Goal: Information Seeking & Learning: Check status

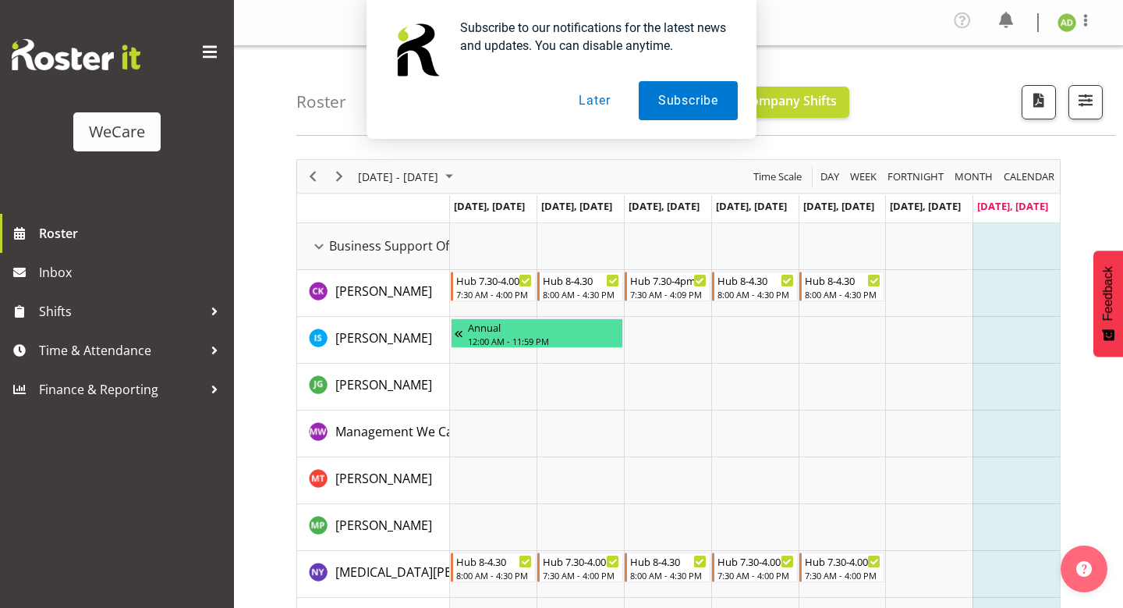
click at [607, 108] on button "Later" at bounding box center [594, 100] width 70 height 39
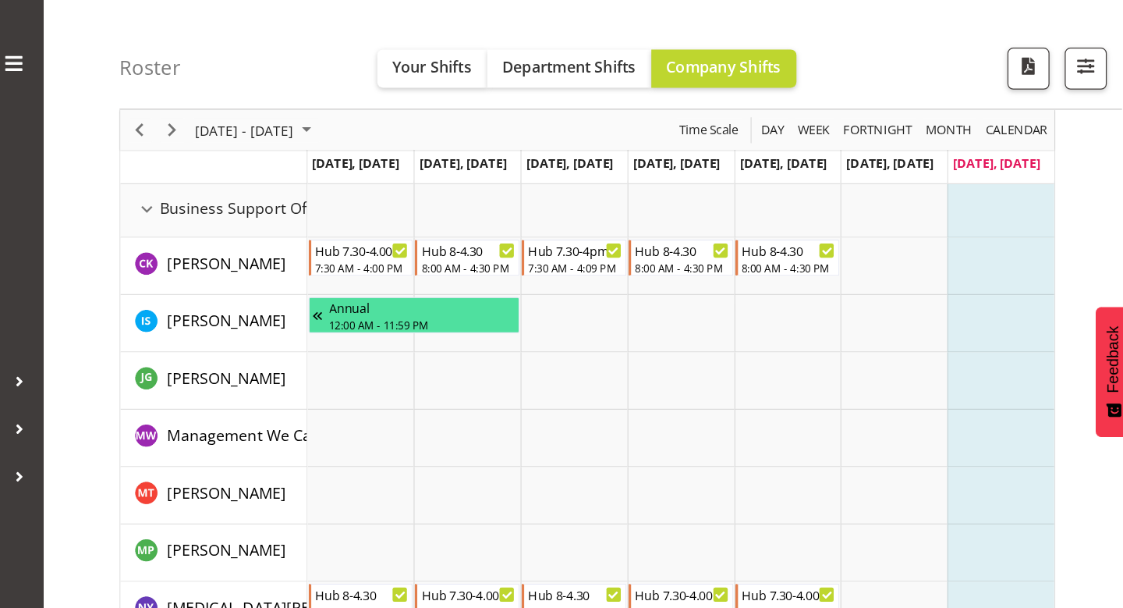
scroll to position [67, 0]
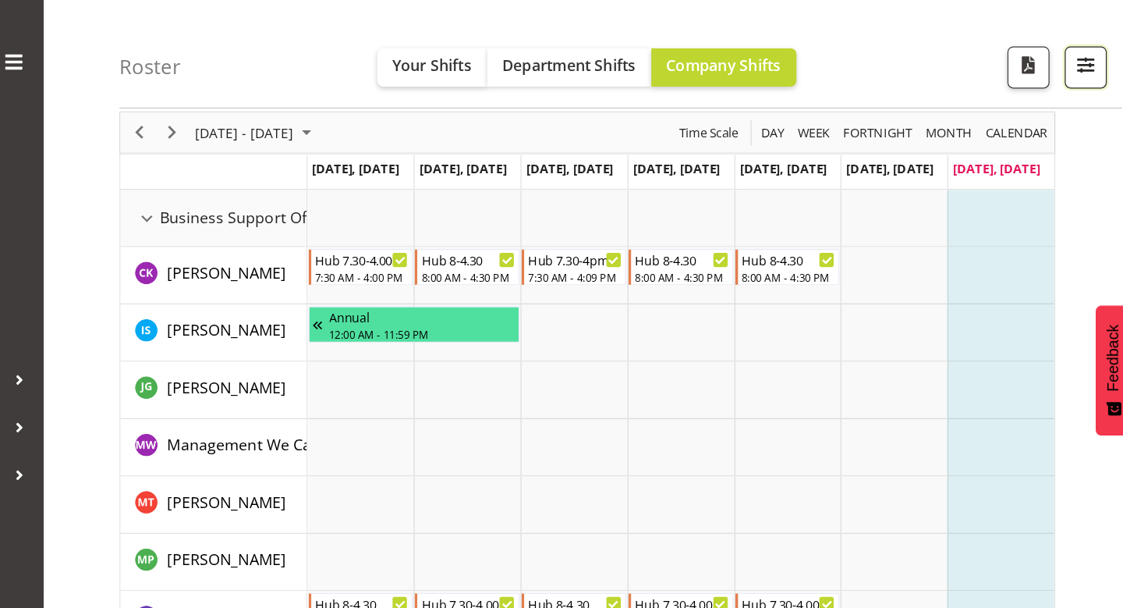
click at [1097, 58] on button "button" at bounding box center [1086, 56] width 34 height 34
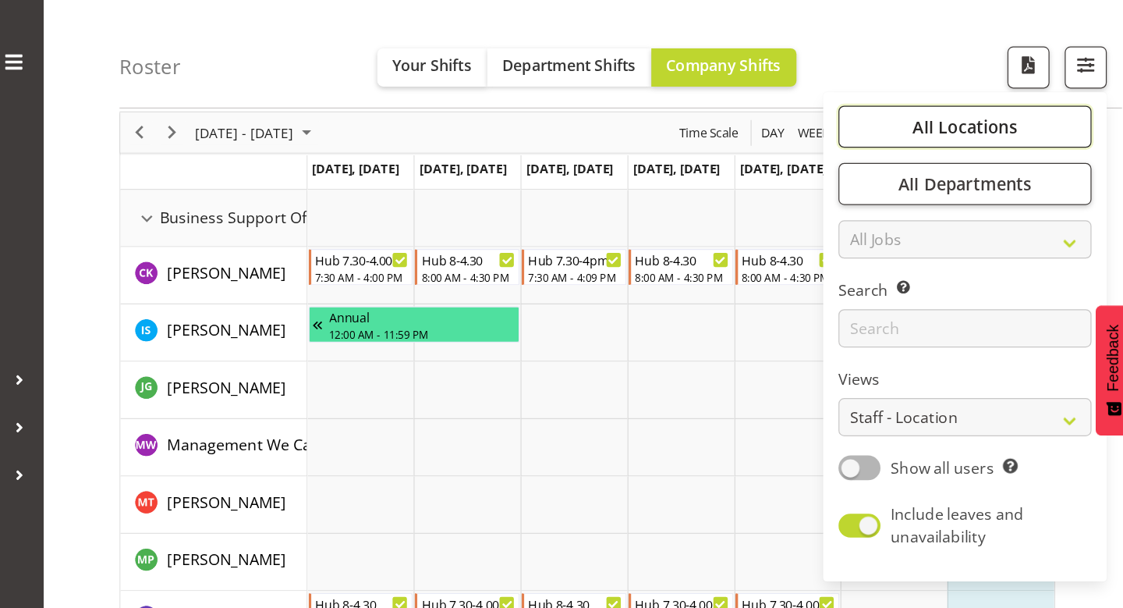
click at [1033, 108] on button "All Locations" at bounding box center [987, 104] width 207 height 34
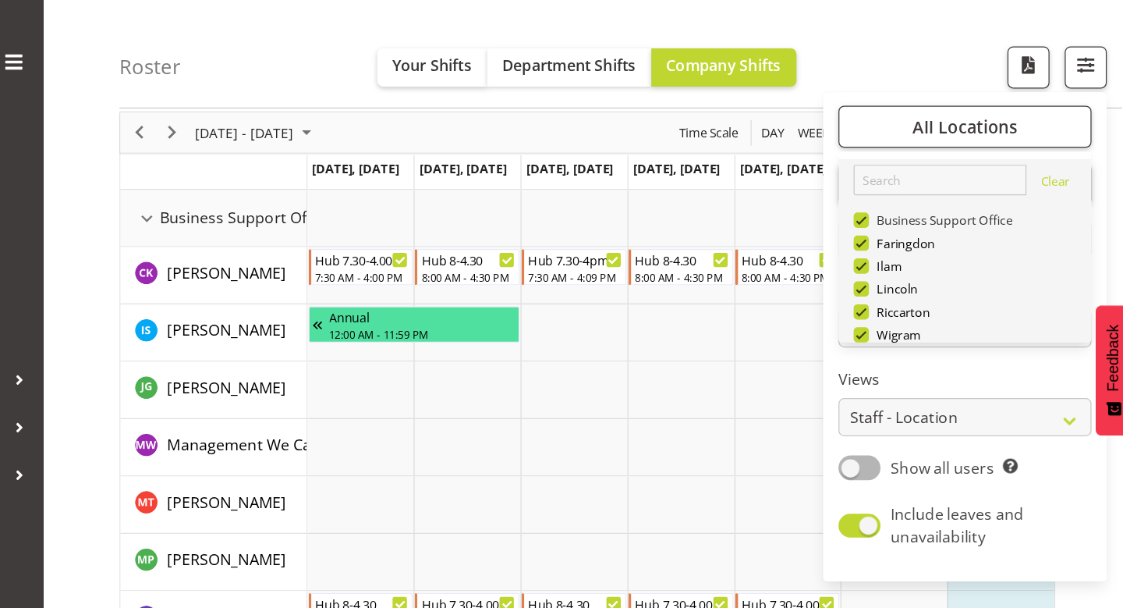
click at [903, 175] on span at bounding box center [902, 181] width 12 height 12
click at [903, 176] on input "Business Support Office" at bounding box center [901, 181] width 10 height 10
checkbox input "false"
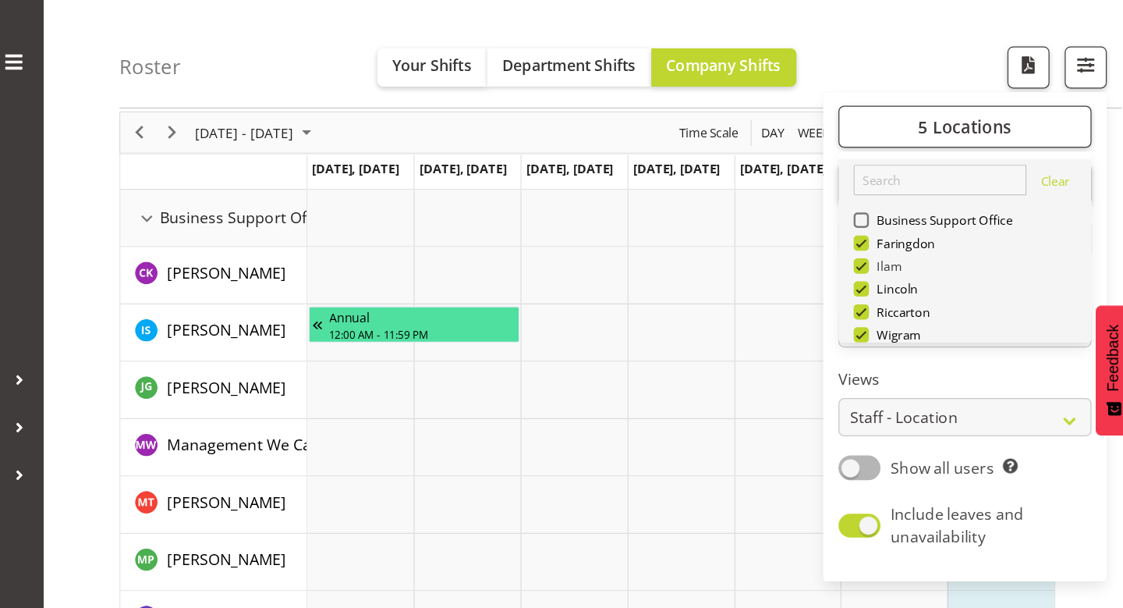
click at [902, 217] on span at bounding box center [902, 218] width 12 height 12
click at [902, 217] on input "Ilam" at bounding box center [901, 219] width 10 height 10
checkbox input "false"
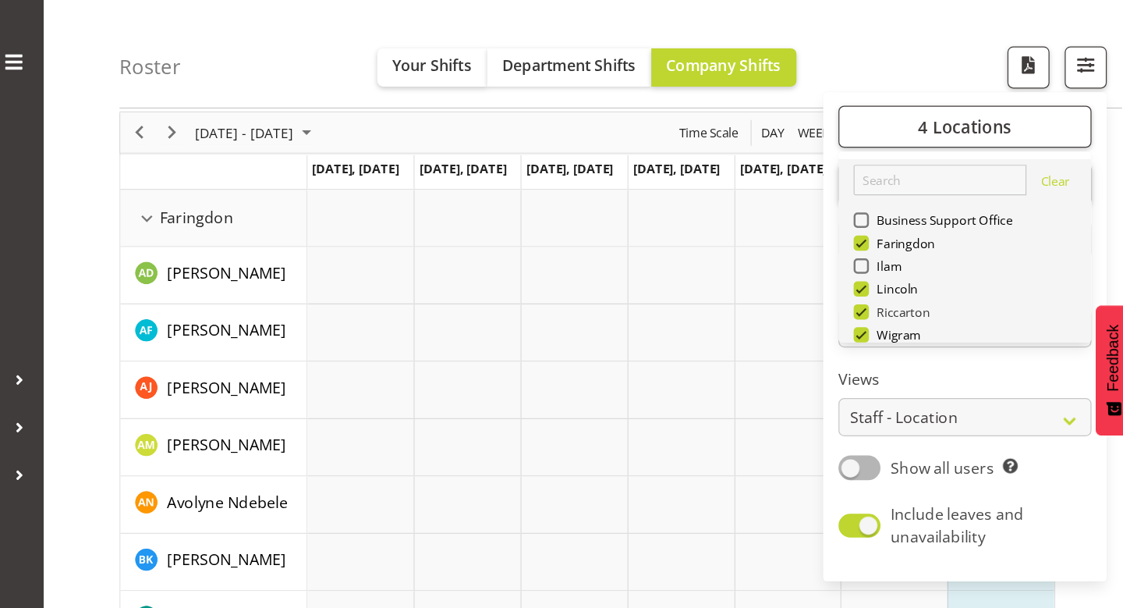
click at [902, 254] on span at bounding box center [902, 256] width 12 height 12
click at [902, 254] on input "Riccarton" at bounding box center [901, 256] width 10 height 10
checkbox input "false"
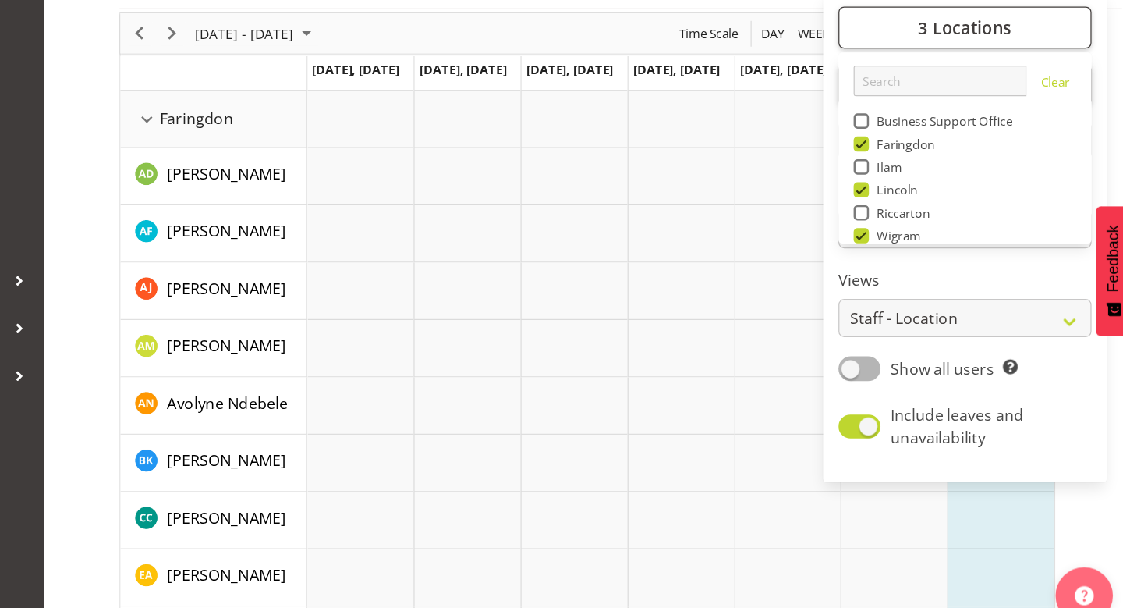
click at [0, 0] on div "Timeline Week of September 7, 2025" at bounding box center [0, 0] width 0 height 0
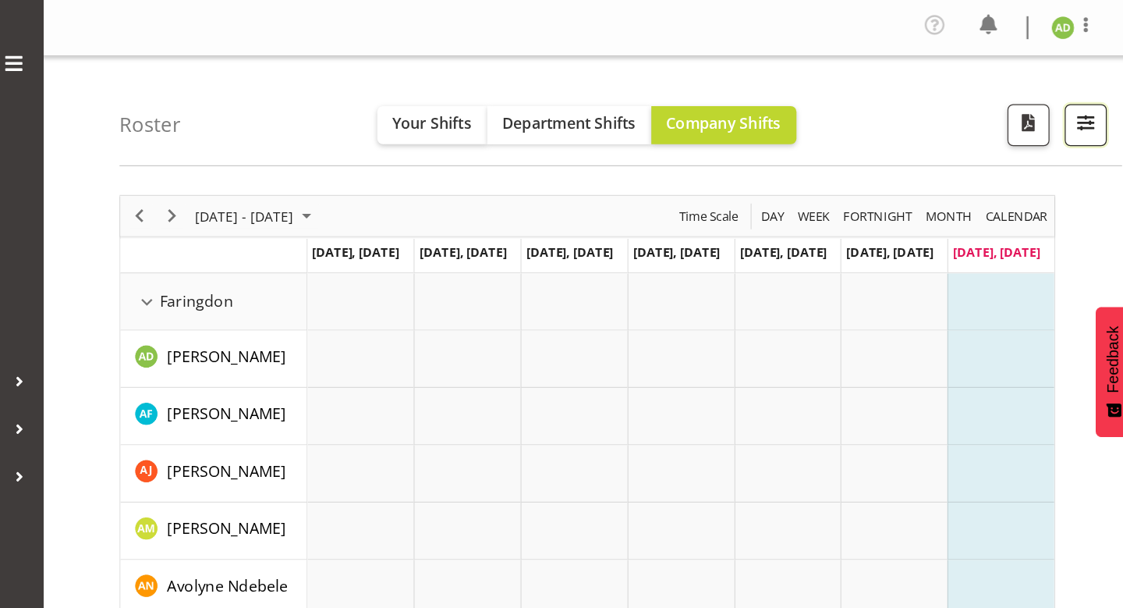
click at [1074, 112] on button "button" at bounding box center [1086, 102] width 34 height 34
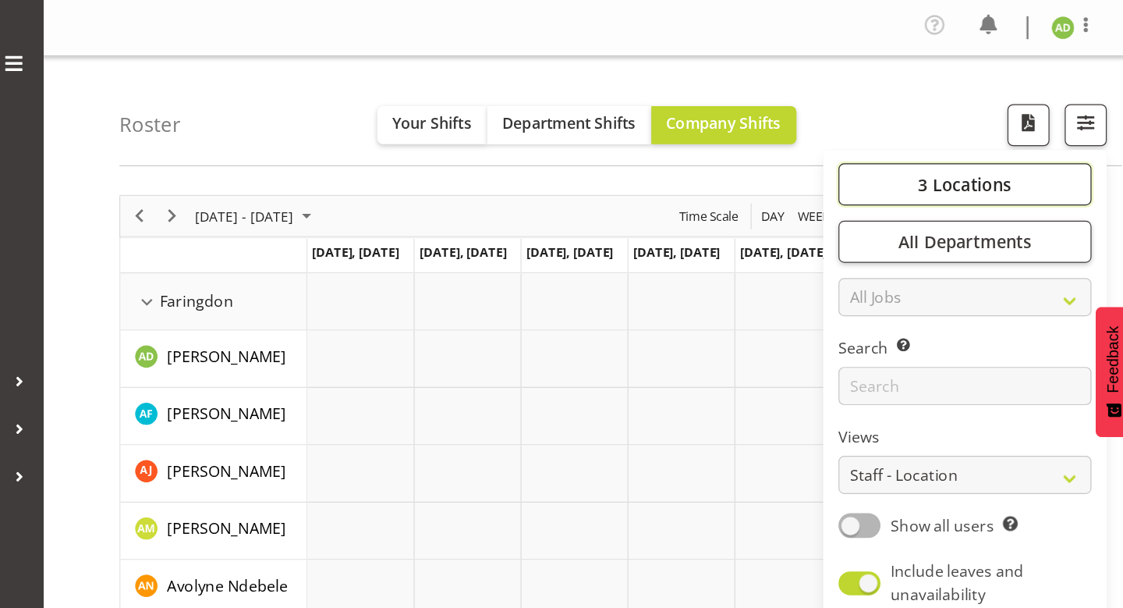
click at [1000, 151] on span "3 Locations" at bounding box center [986, 150] width 76 height 19
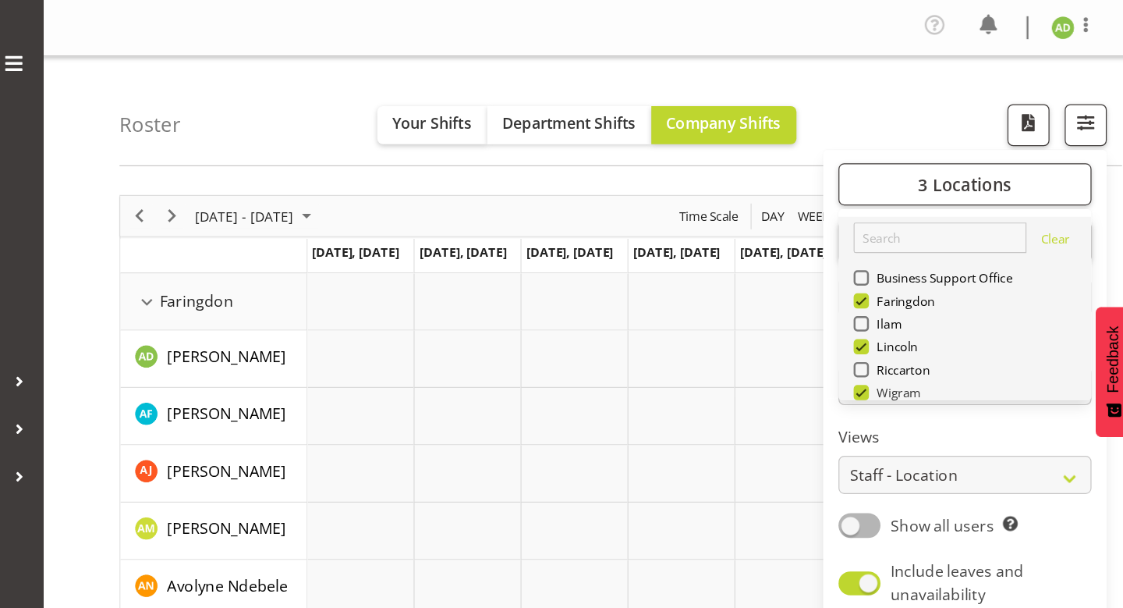
click at [904, 323] on span at bounding box center [902, 320] width 12 height 12
click at [904, 323] on input "Wigram" at bounding box center [901, 321] width 10 height 10
checkbox input "false"
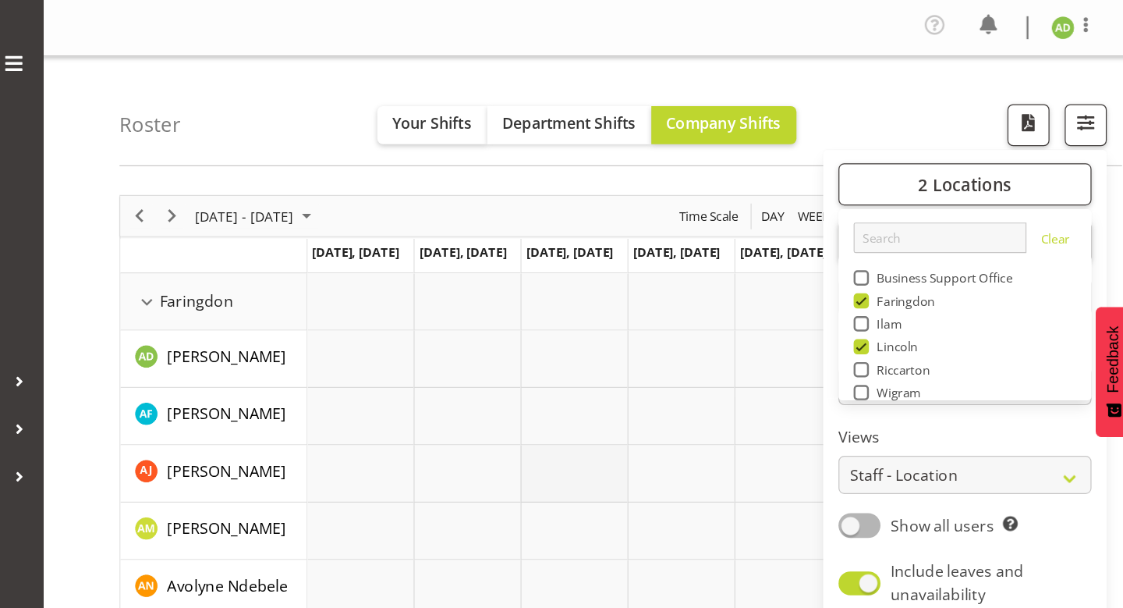
click at [672, 375] on td "Timeline Week of September 7, 2025" at bounding box center [667, 386] width 87 height 47
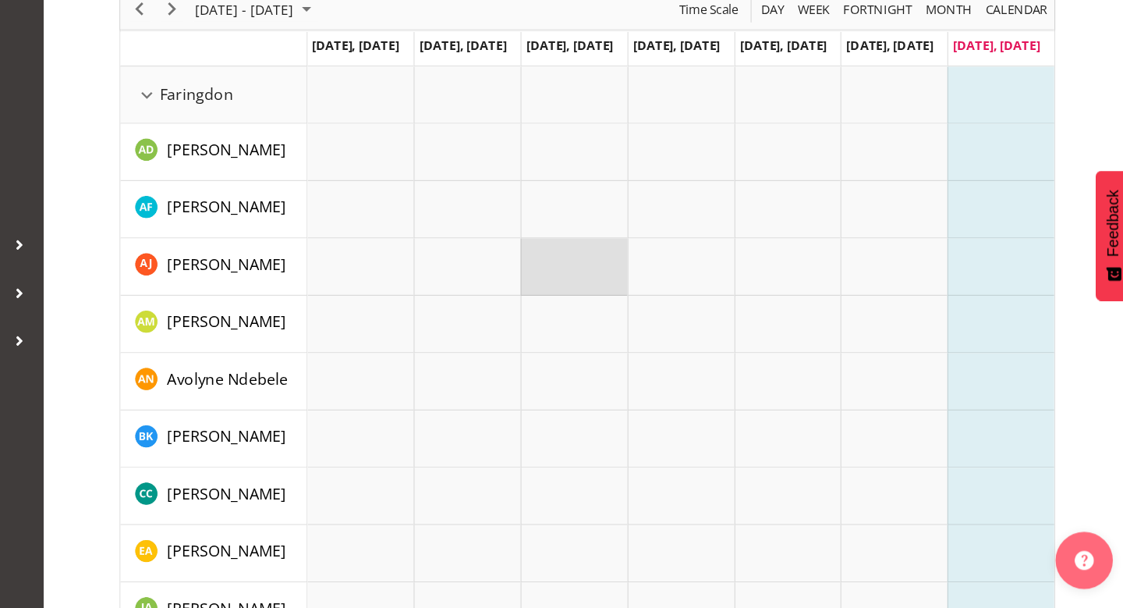
scroll to position [69, 0]
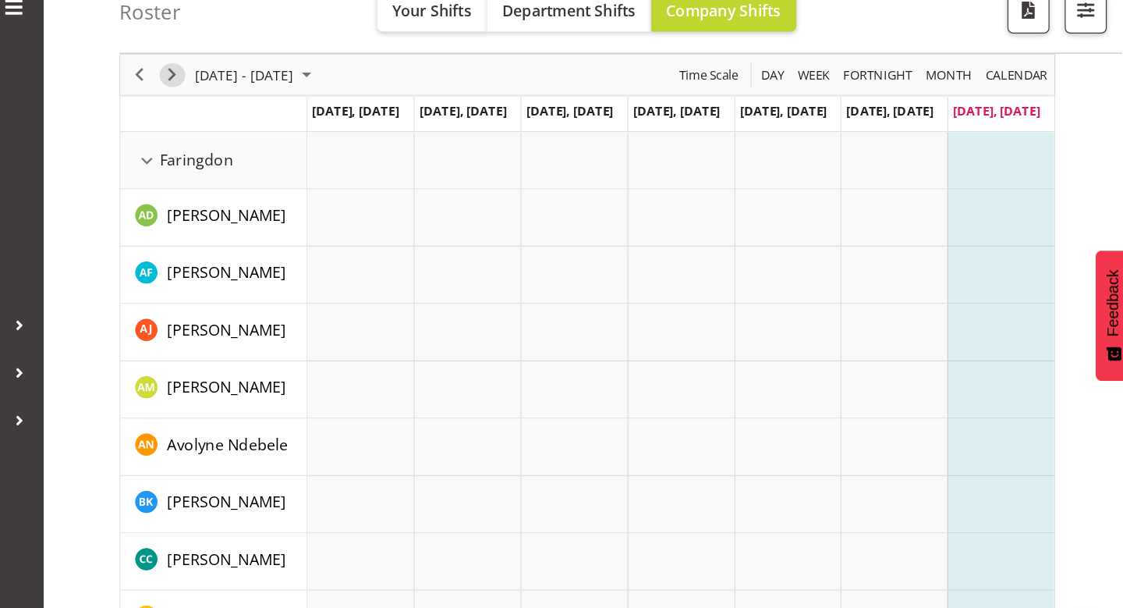
click at [339, 112] on span "Next" at bounding box center [339, 106] width 19 height 19
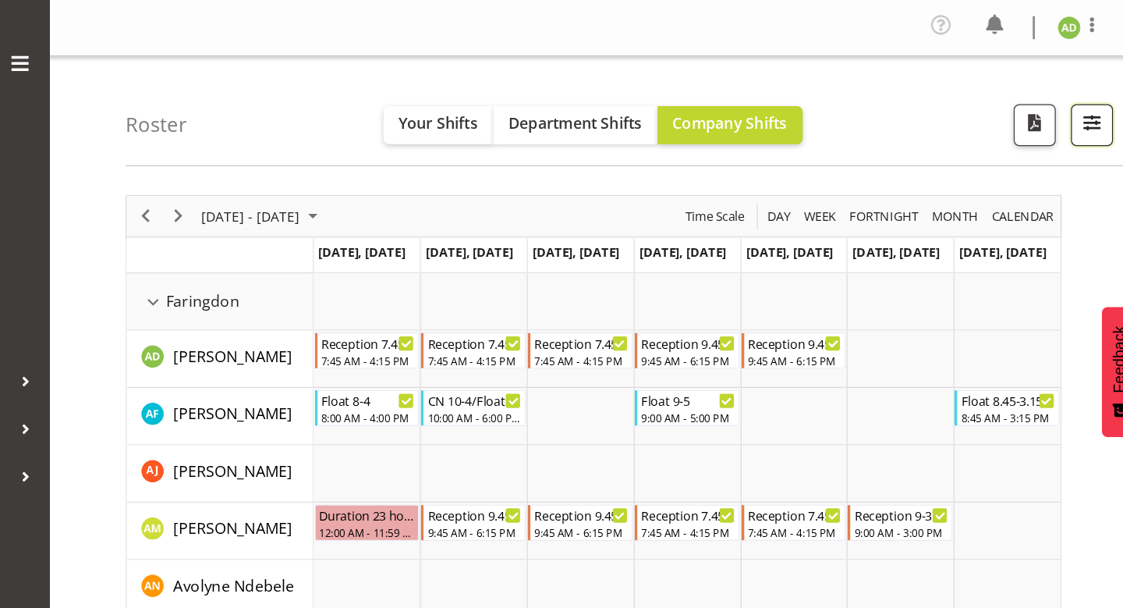
click at [1094, 90] on span "button" at bounding box center [1086, 100] width 20 height 20
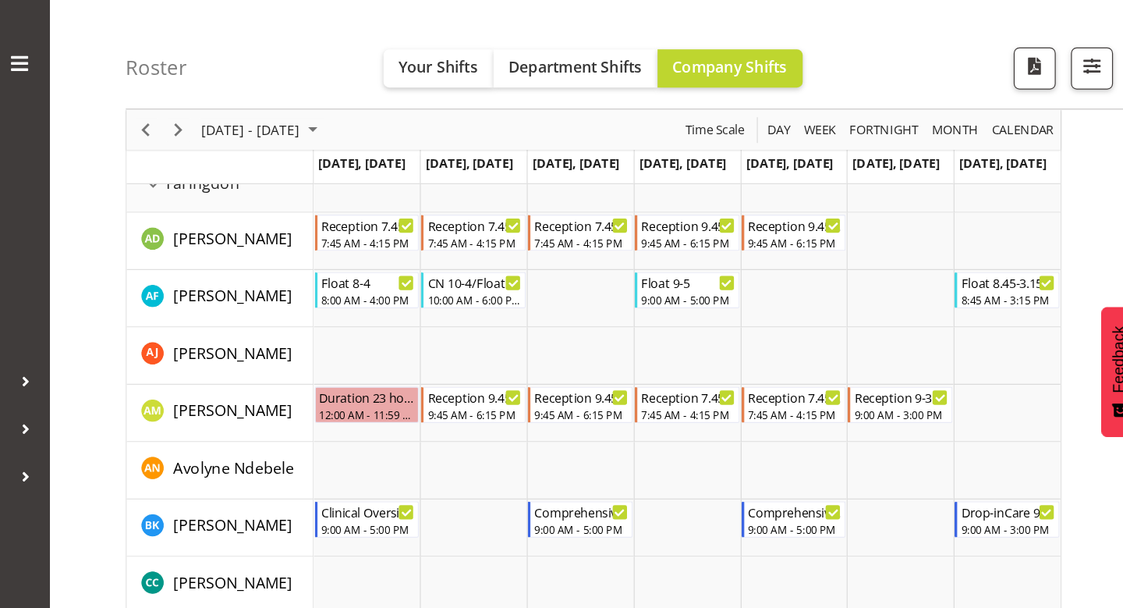
scroll to position [54, 0]
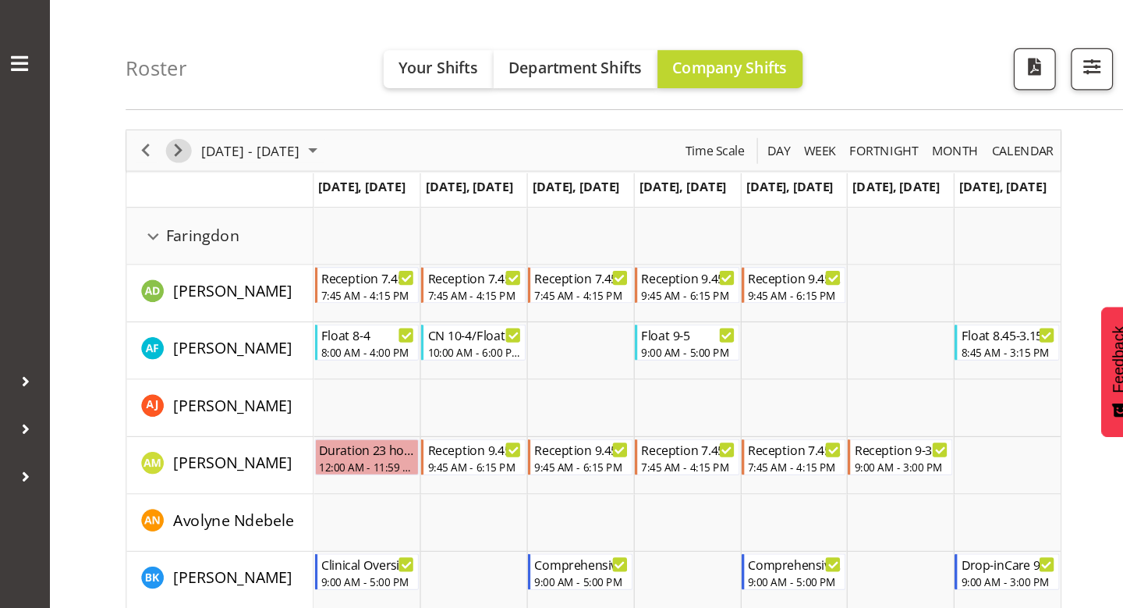
click at [342, 127] on span "Next" at bounding box center [339, 122] width 19 height 19
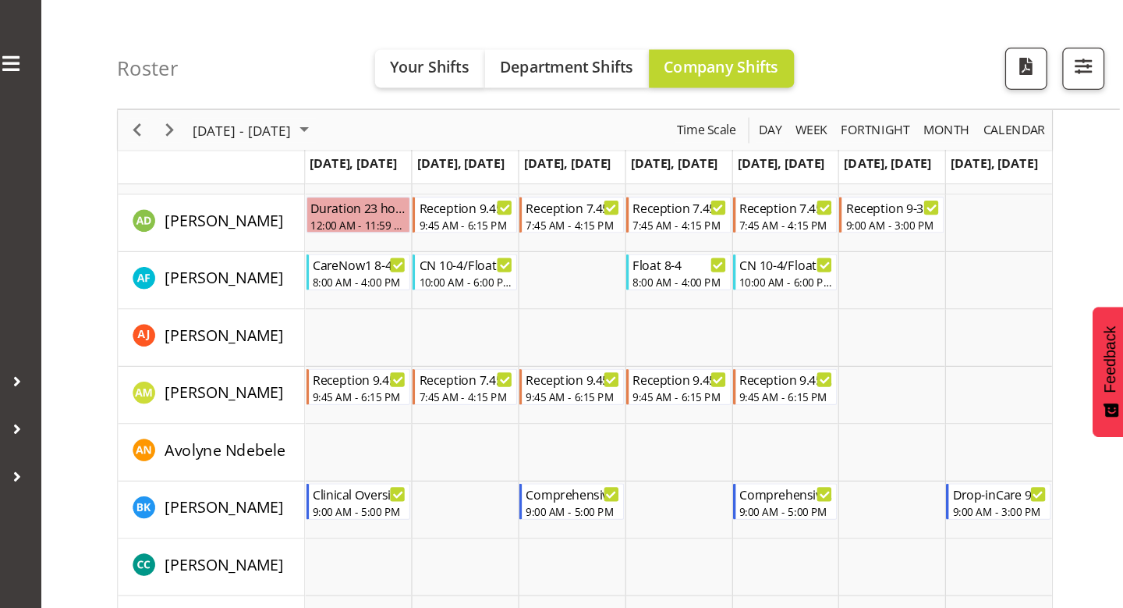
scroll to position [109, 0]
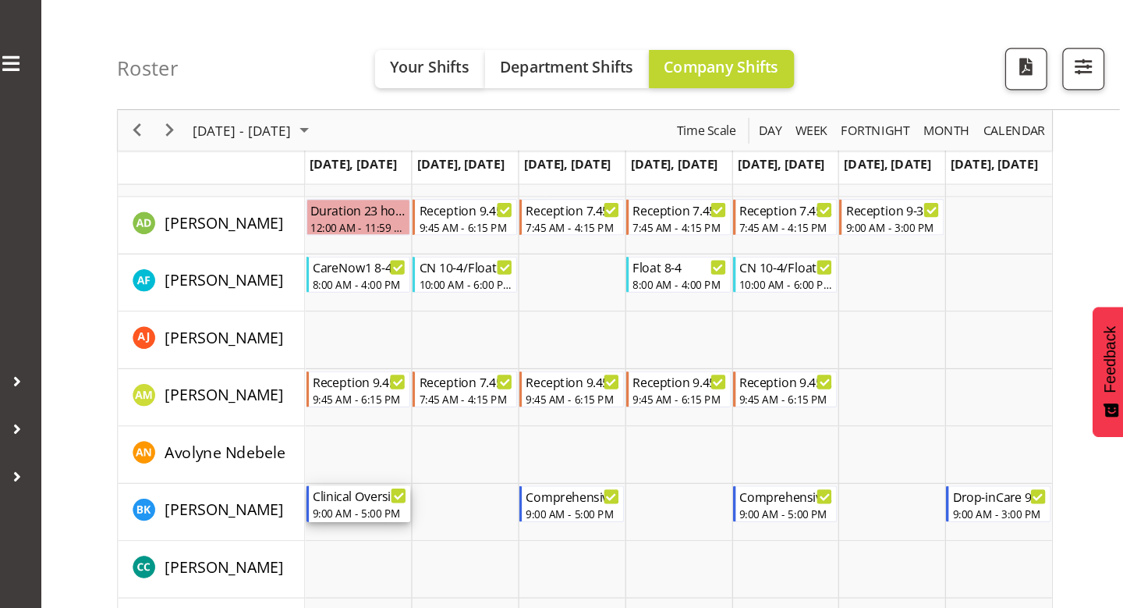
click at [484, 412] on div "9:00 AM - 5:00 PM" at bounding box center [494, 418] width 77 height 12
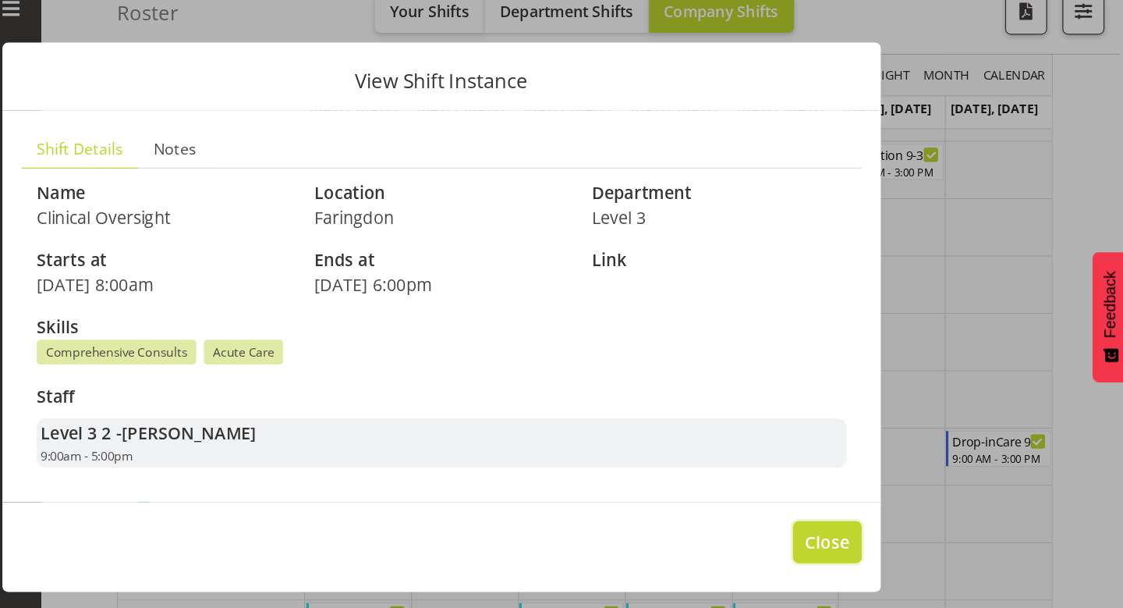
click at [850, 486] on button "Close" at bounding box center [877, 487] width 56 height 34
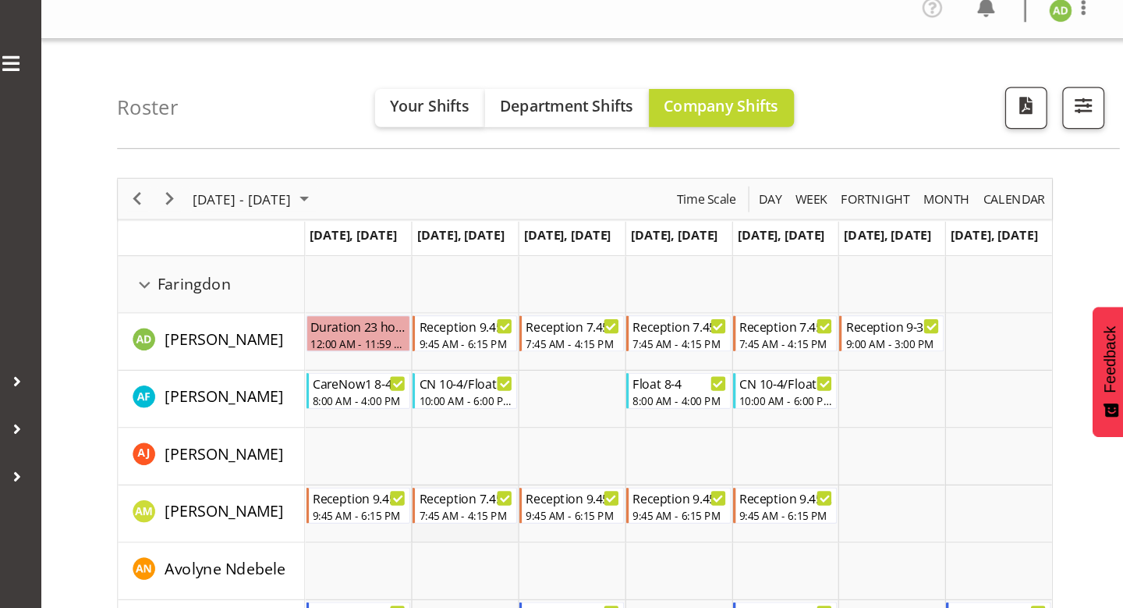
scroll to position [12, 0]
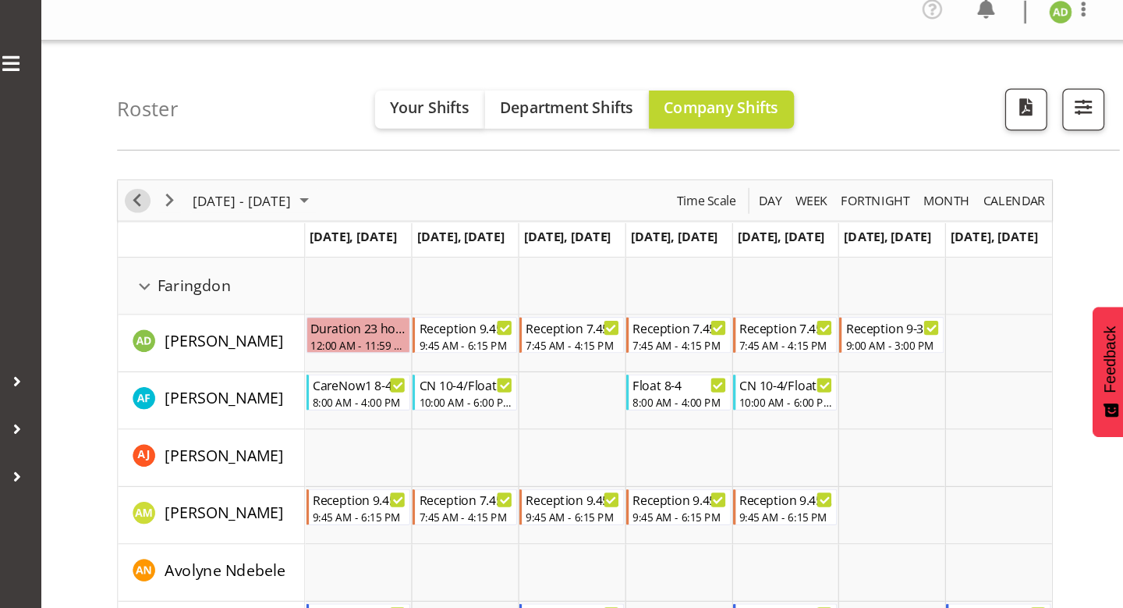
click at [321, 168] on span "Previous" at bounding box center [312, 163] width 19 height 19
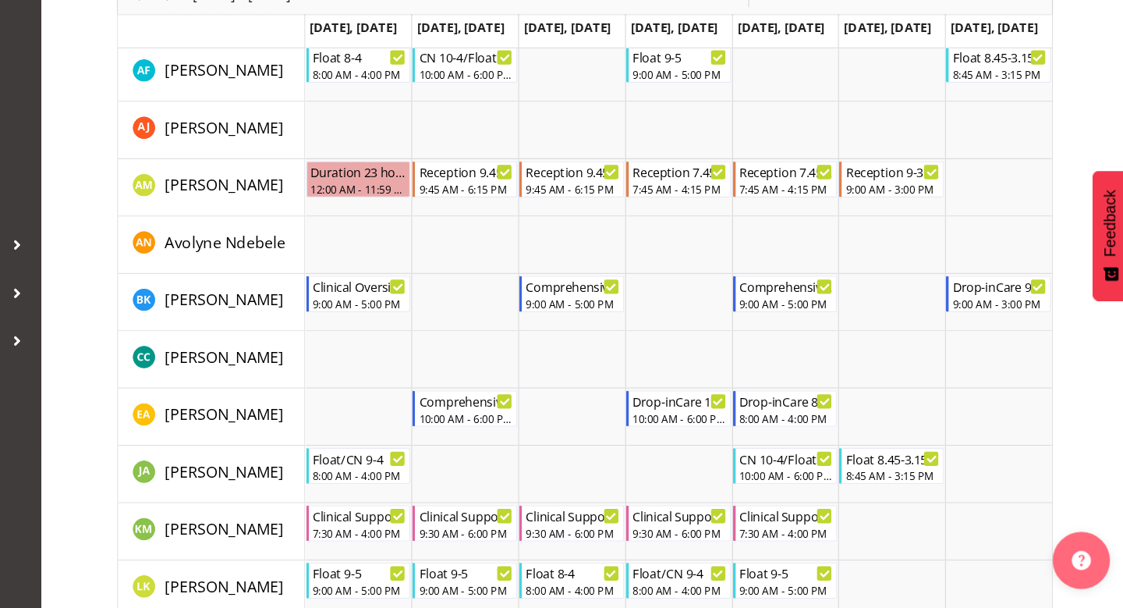
scroll to position [171, 0]
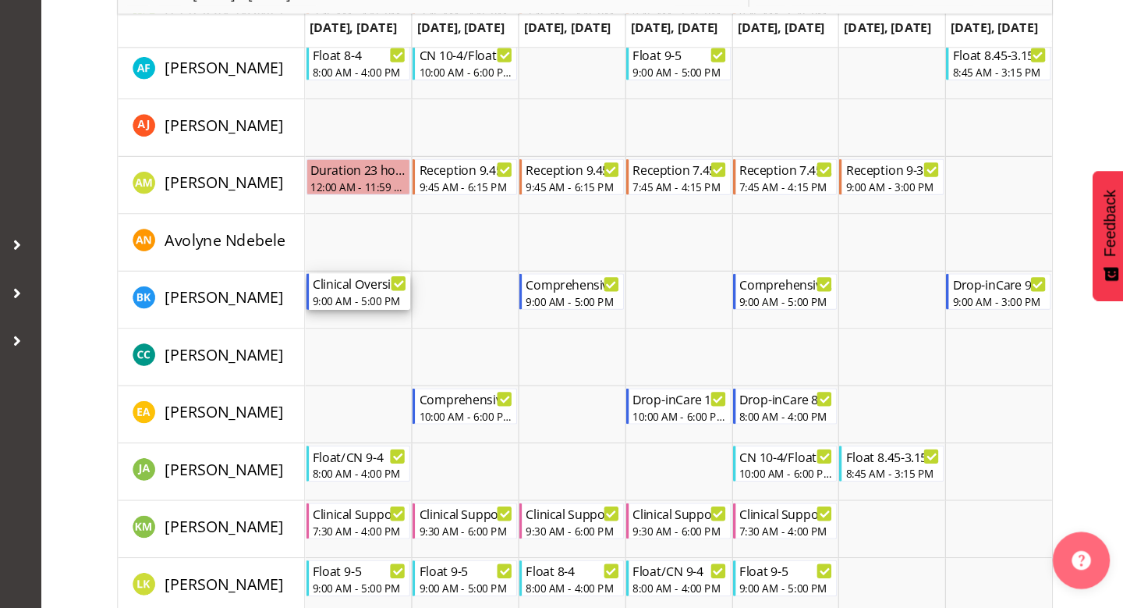
click at [491, 346] on div "Clinical Oversight" at bounding box center [494, 343] width 77 height 16
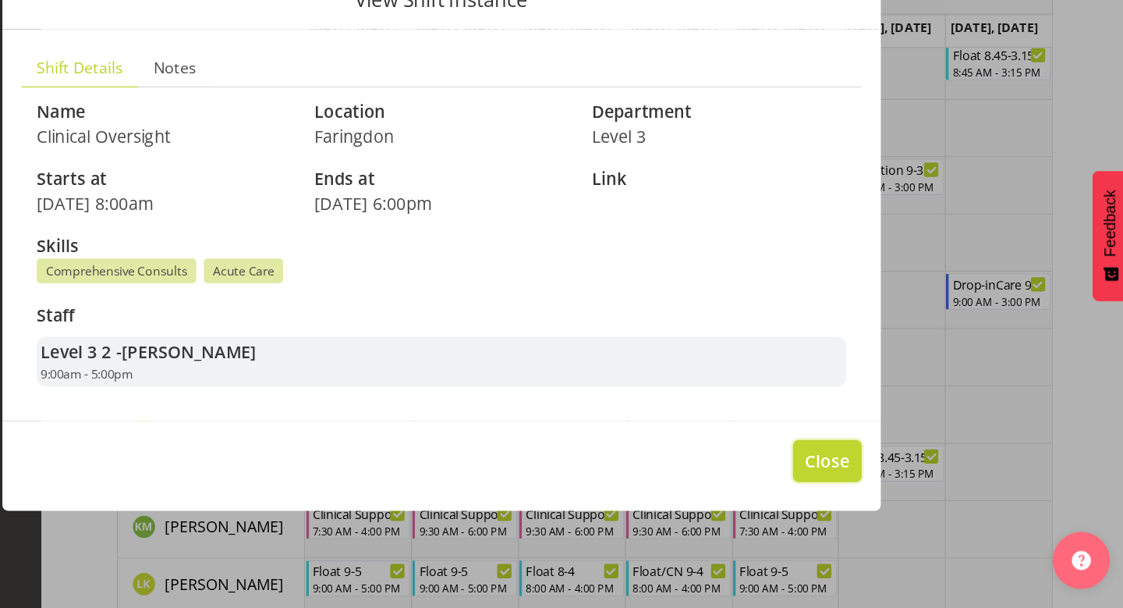
click at [877, 484] on span "Close" at bounding box center [877, 487] width 36 height 20
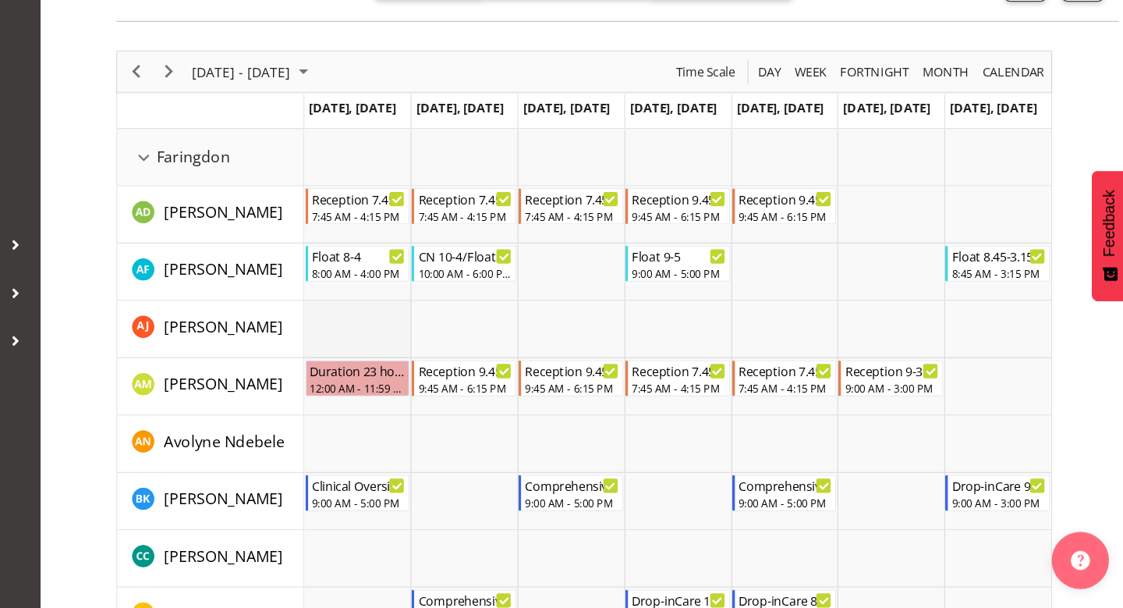
scroll to position [12, 0]
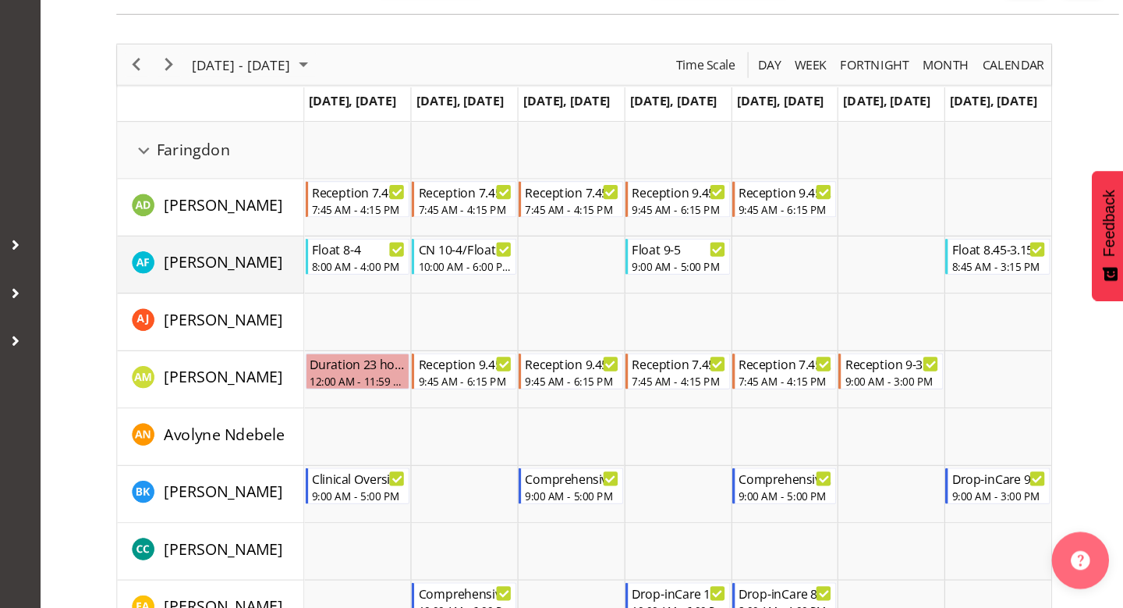
click at [393, 335] on div "[PERSON_NAME]" at bounding box center [379, 327] width 140 height 23
click at [484, 316] on div "Float 8-4" at bounding box center [494, 314] width 77 height 16
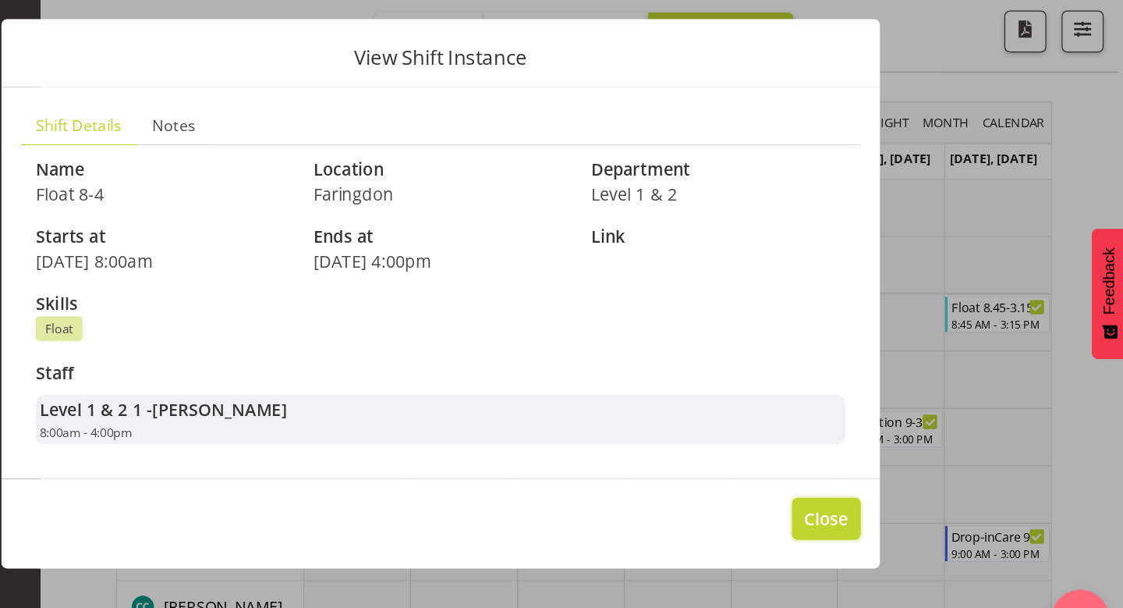
click at [898, 487] on button "Close" at bounding box center [877, 487] width 56 height 34
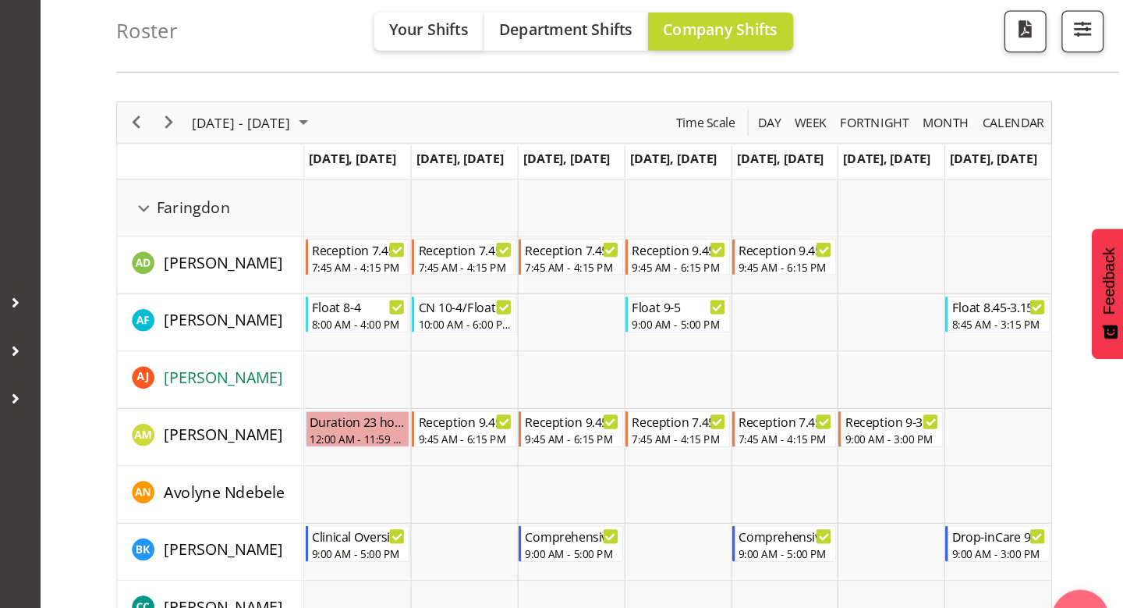
click at [369, 379] on span "[PERSON_NAME]" at bounding box center [383, 371] width 97 height 17
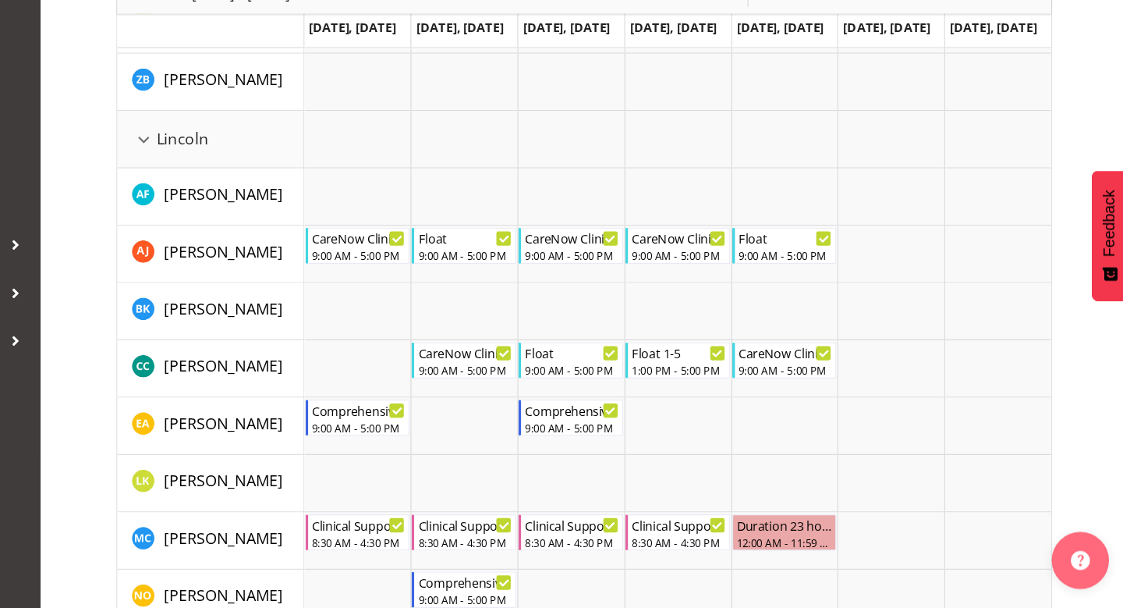
scroll to position [1072, 0]
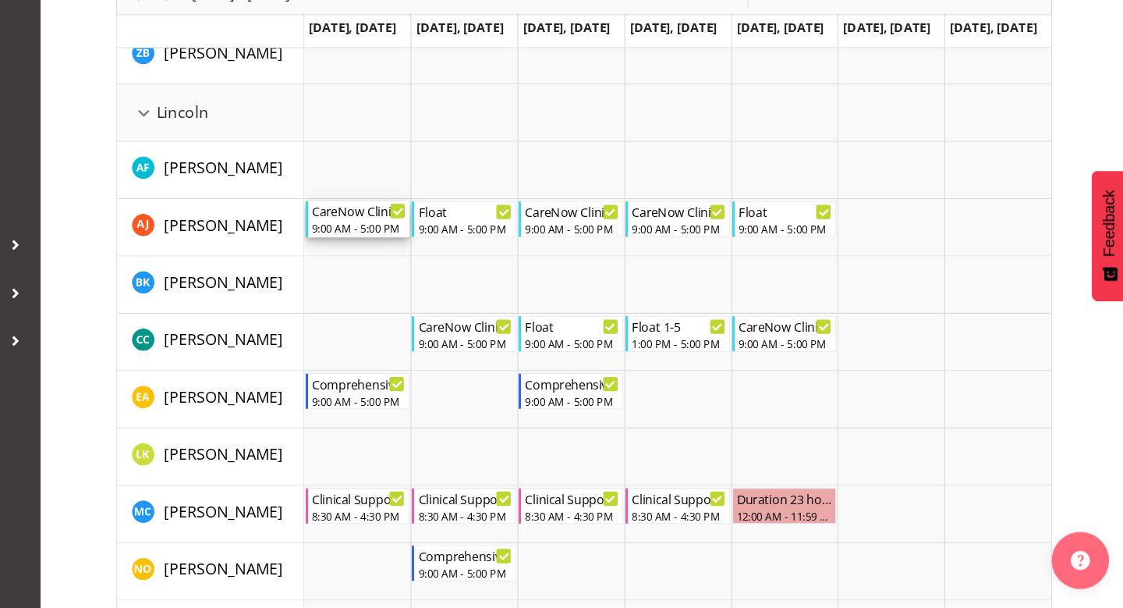
click at [490, 292] on div "9:00 AM - 5:00 PM" at bounding box center [494, 297] width 77 height 12
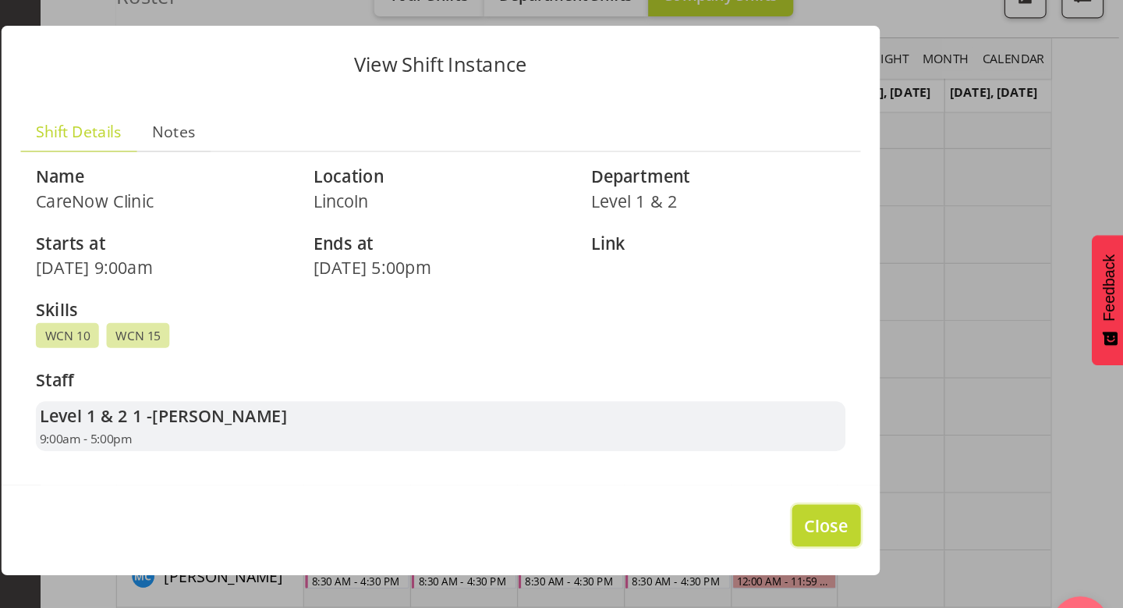
click at [890, 491] on span "Close" at bounding box center [877, 487] width 36 height 20
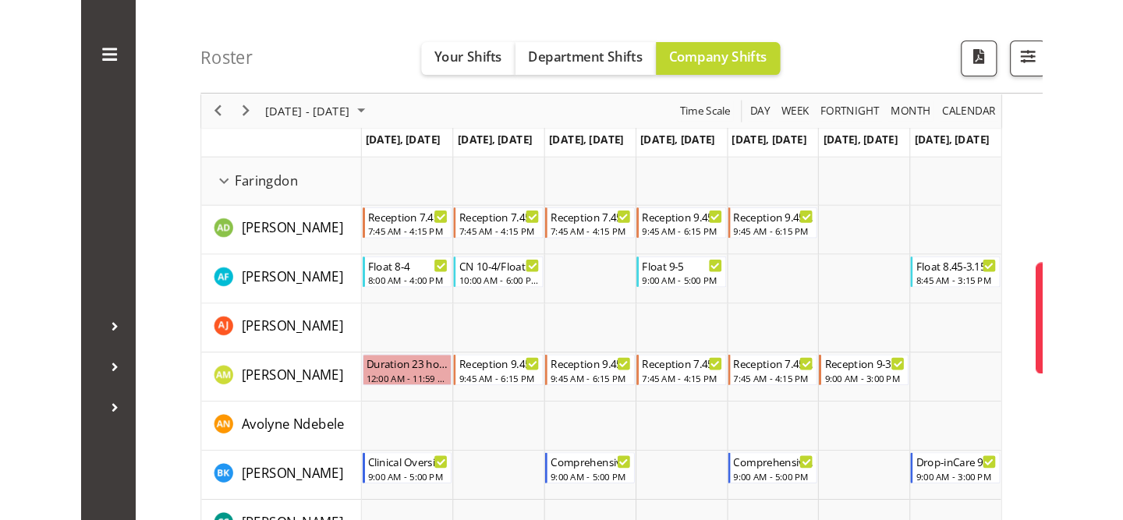
scroll to position [0, 0]
